Goal: Information Seeking & Learning: Learn about a topic

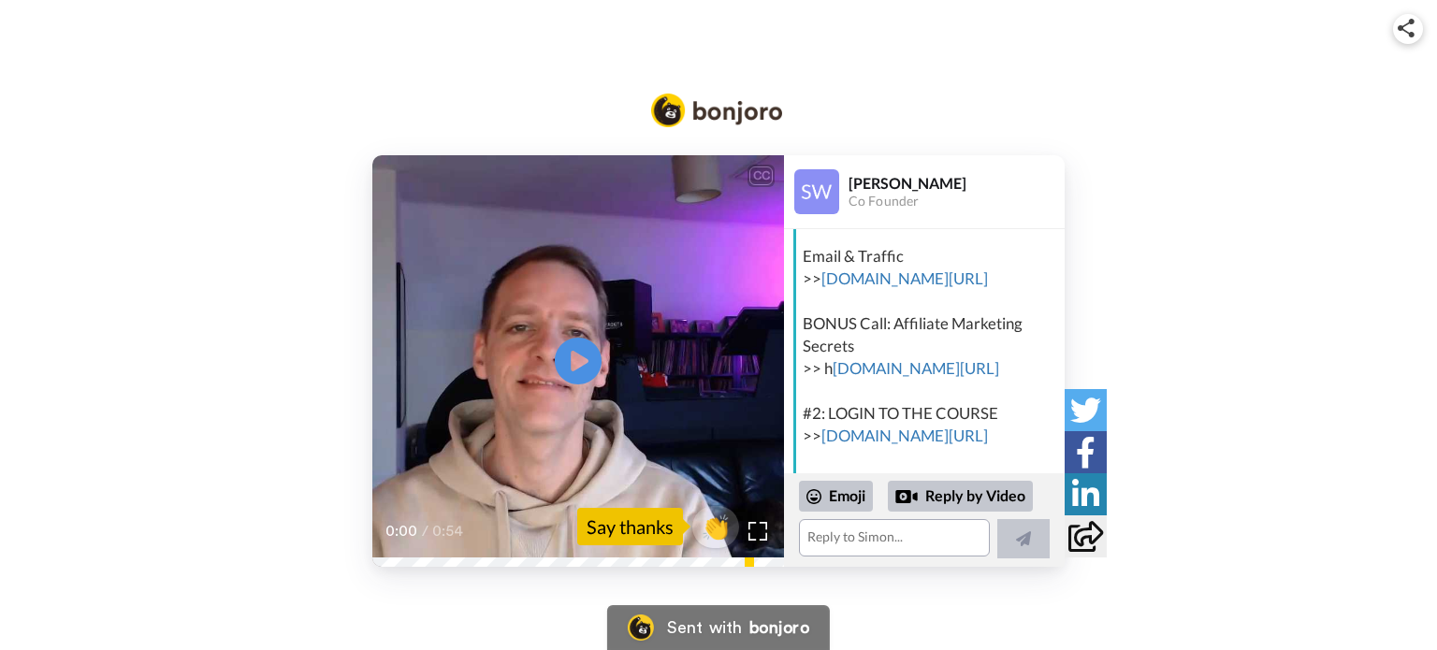
scroll to position [391, 0]
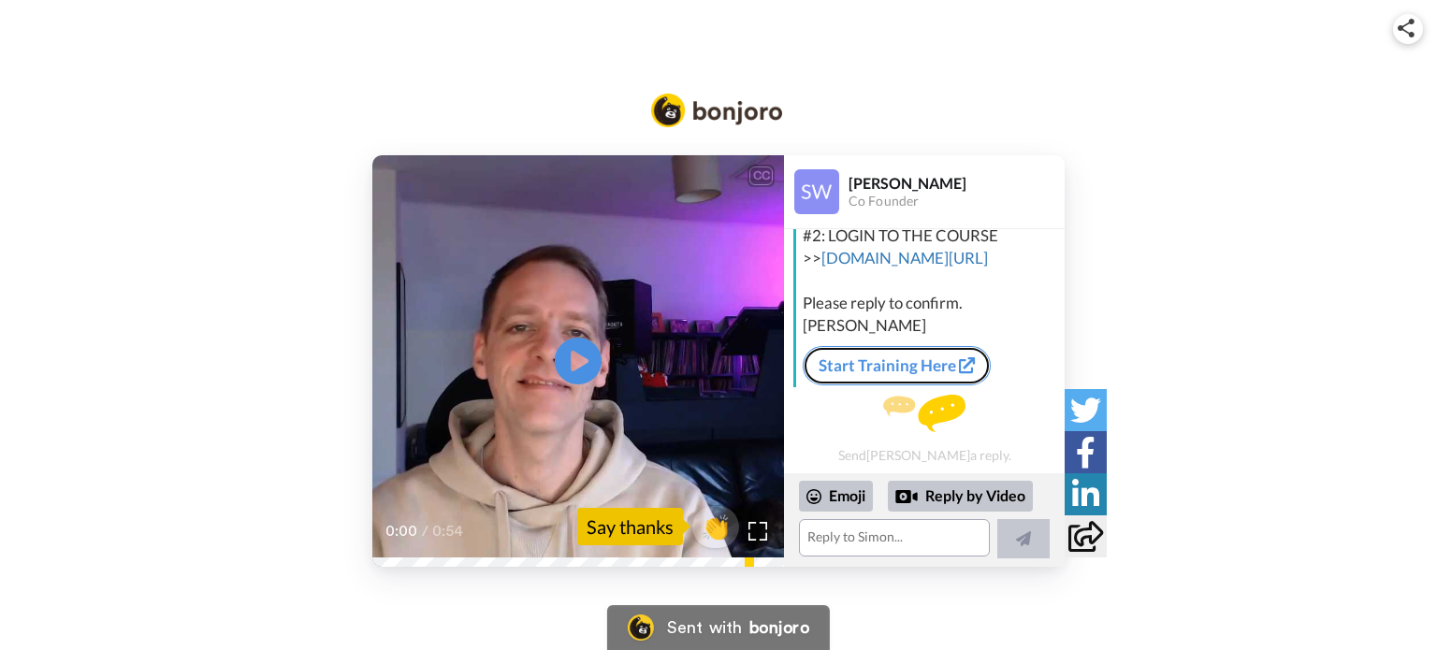
click at [928, 362] on link "Start Training Here" at bounding box center [897, 365] width 188 height 39
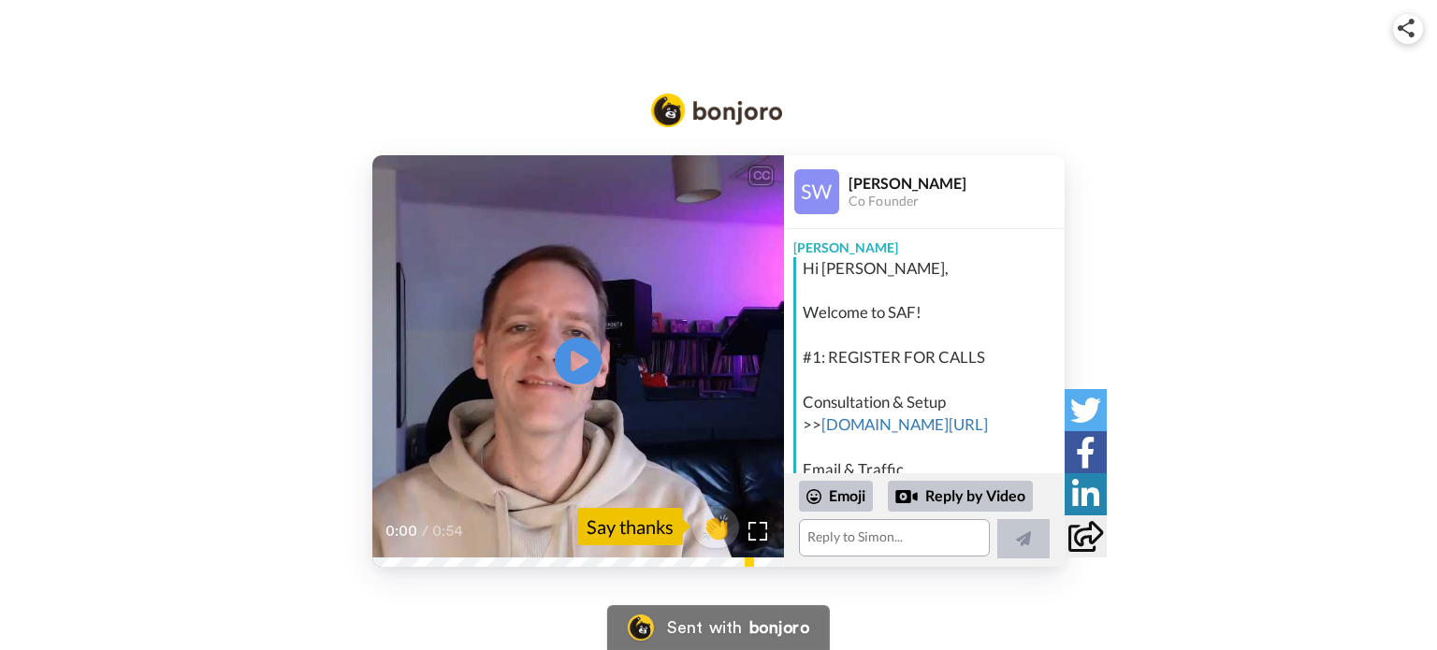
click at [572, 411] on video at bounding box center [578, 361] width 412 height 412
click at [636, 534] on div "Say thanks" at bounding box center [630, 526] width 106 height 37
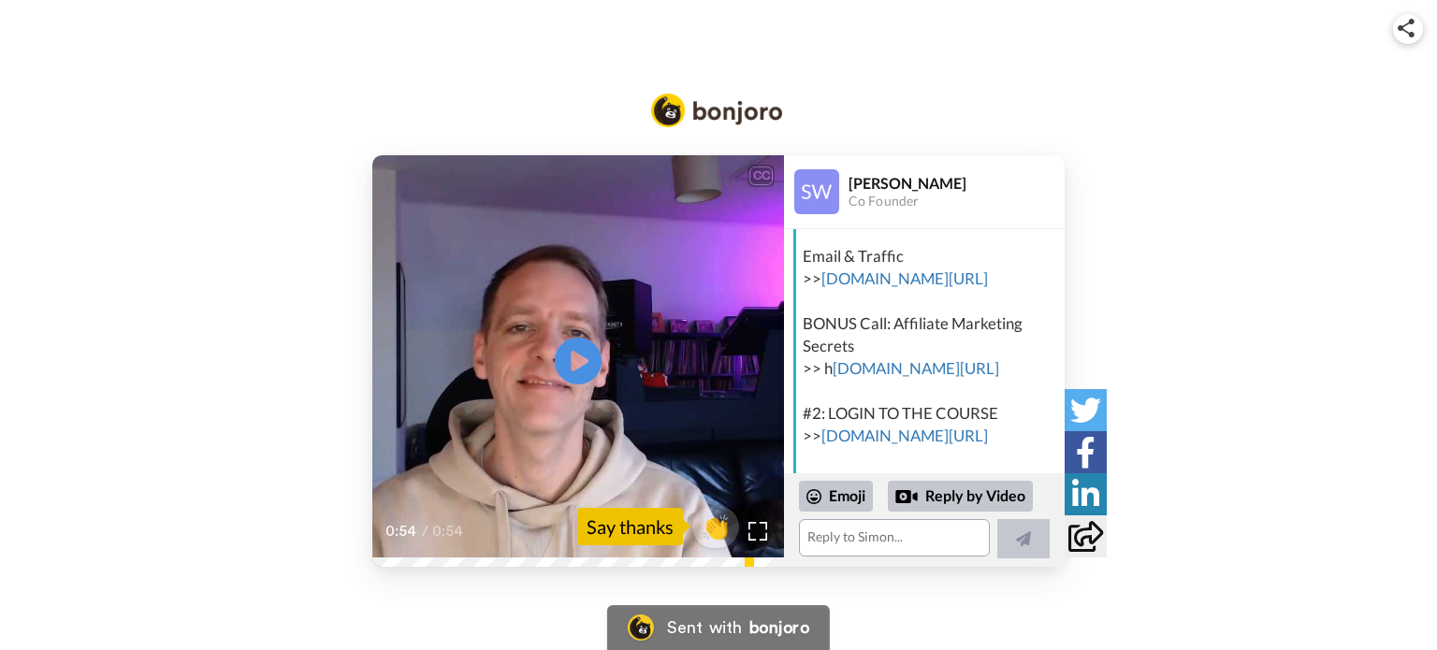
scroll to position [391, 0]
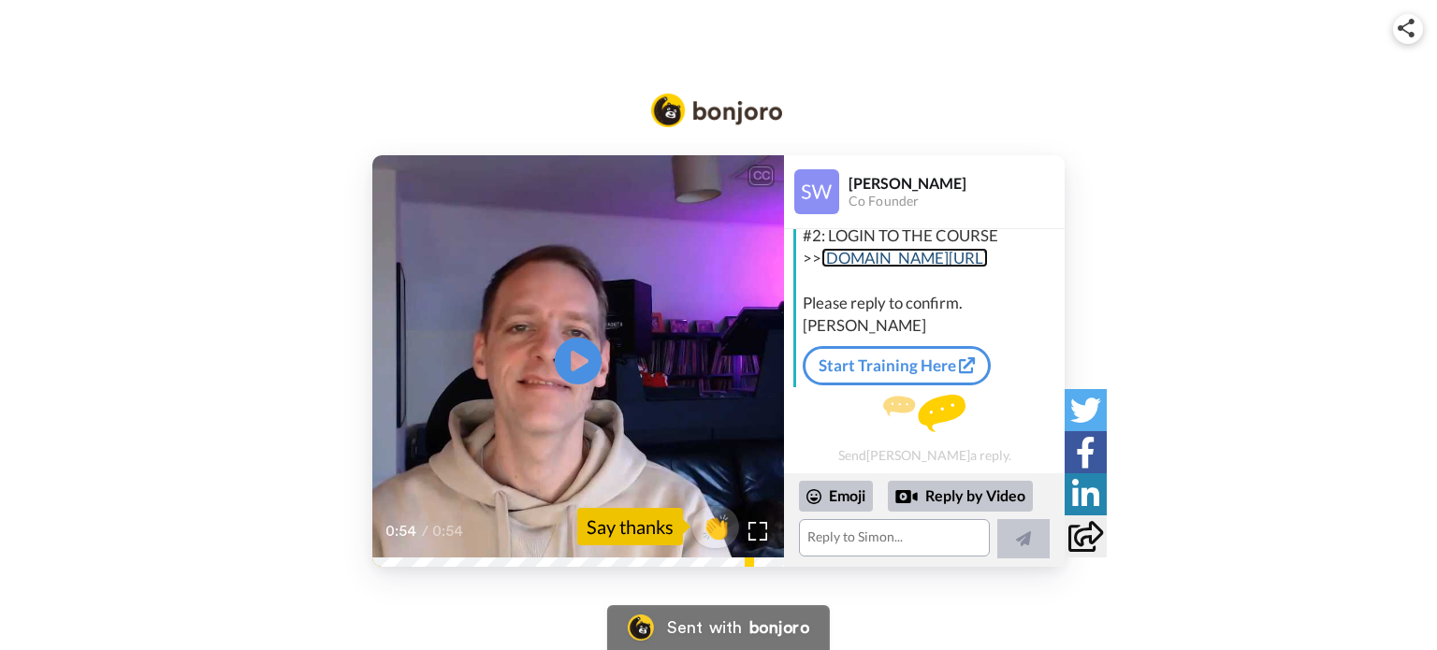
click at [867, 261] on link "[DOMAIN_NAME][URL]" at bounding box center [905, 258] width 167 height 20
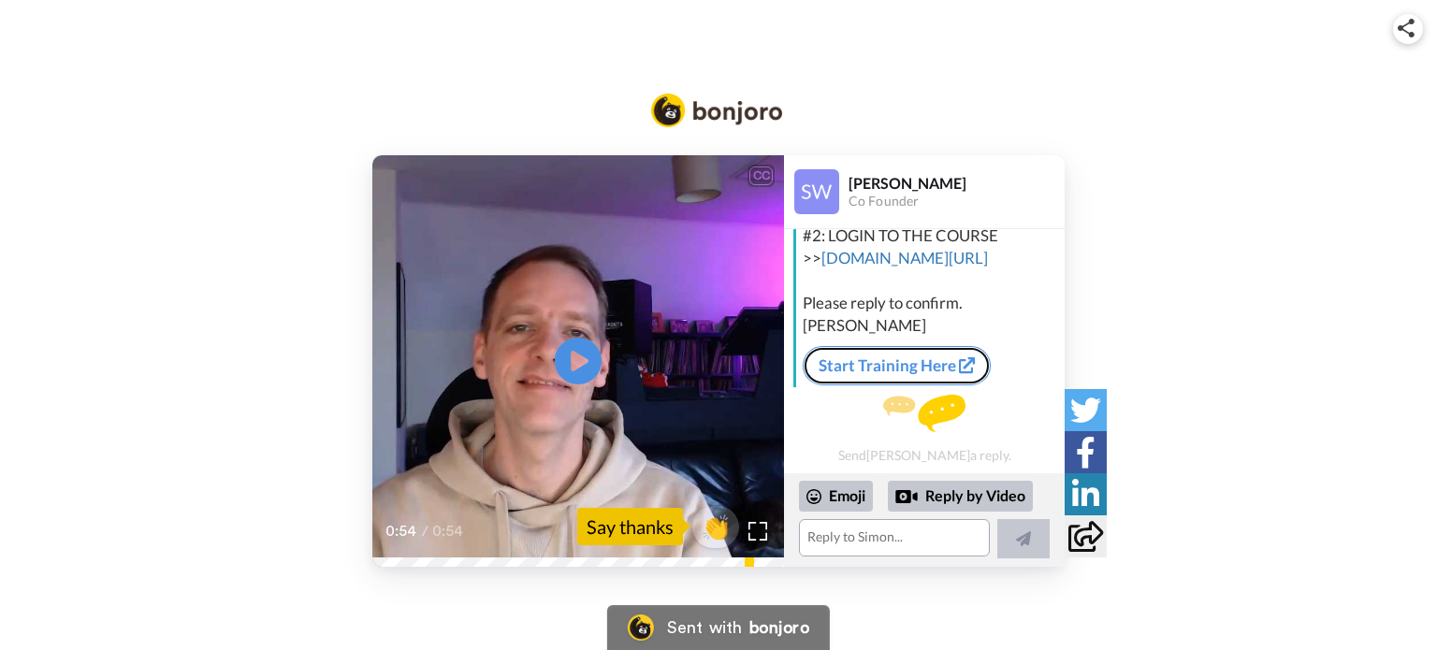
click at [916, 361] on link "Start Training Here" at bounding box center [897, 365] width 188 height 39
